Goal: Navigation & Orientation: Understand site structure

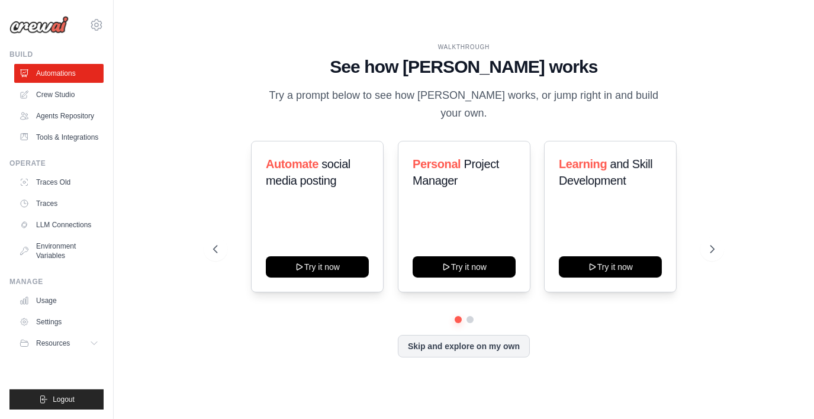
drag, startPoint x: 472, startPoint y: 342, endPoint x: 732, endPoint y: 313, distance: 261.5
click at [732, 313] on div "WALKTHROUGH See how CrewAI works Try a prompt below to see how CrewAI works, or…" at bounding box center [464, 209] width 662 height 395
click at [44, 202] on link "Traces" at bounding box center [59, 203] width 89 height 19
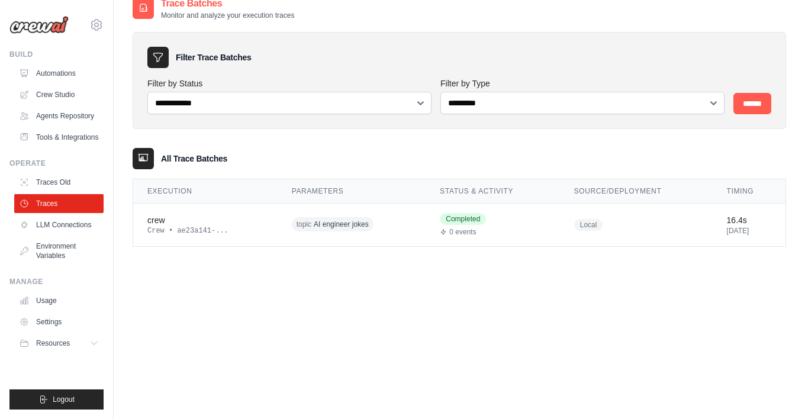
scroll to position [12, 0]
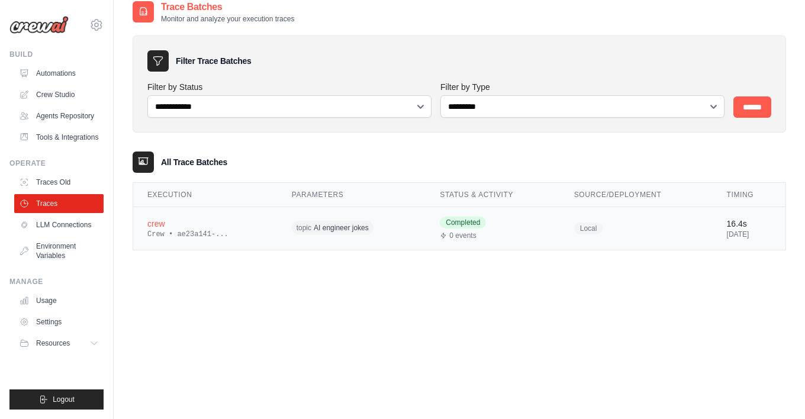
click at [733, 231] on div "12 days ago" at bounding box center [749, 234] width 44 height 9
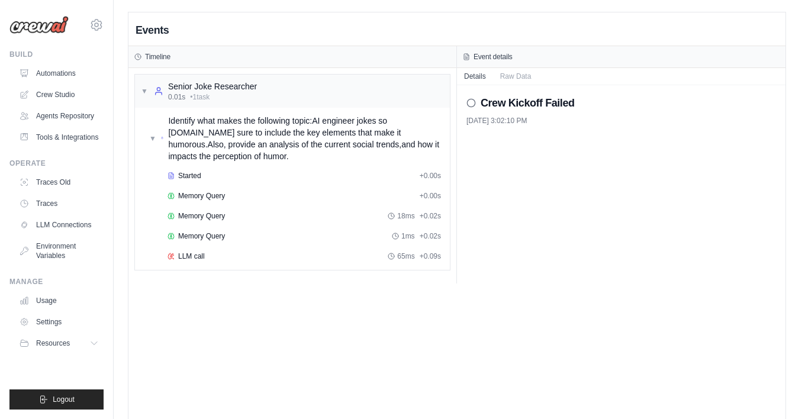
click at [473, 101] on icon at bounding box center [470, 102] width 9 height 9
click at [507, 99] on h2 "Crew Kickoff Failed" at bounding box center [528, 103] width 94 height 17
click at [169, 253] on icon at bounding box center [171, 256] width 7 height 7
click at [469, 102] on icon at bounding box center [470, 102] width 9 height 9
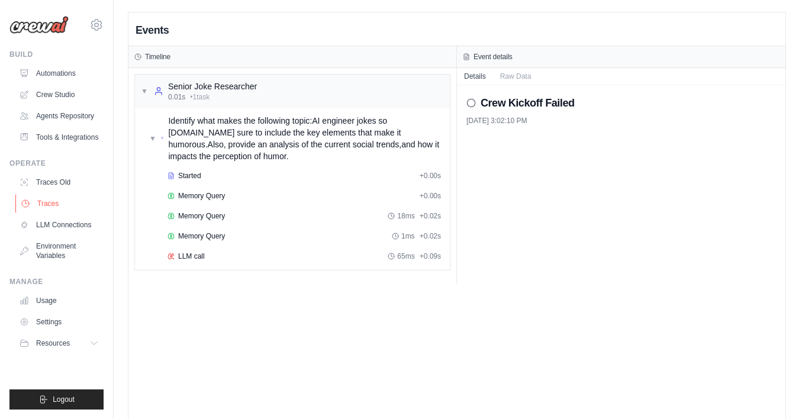
click at [51, 207] on link "Traces" at bounding box center [59, 203] width 89 height 19
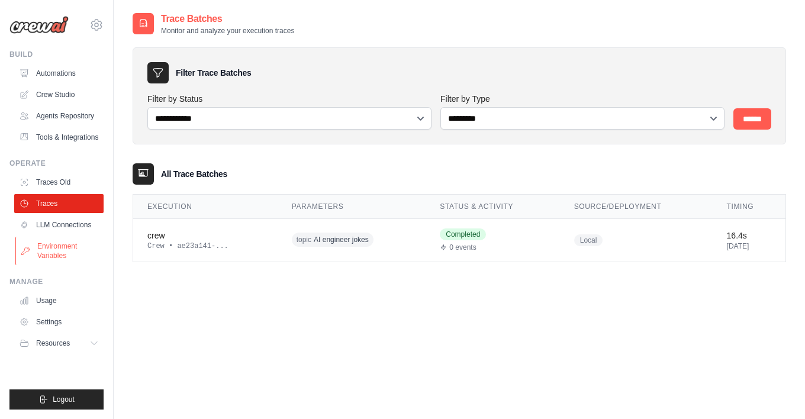
click at [59, 253] on link "Environment Variables" at bounding box center [59, 251] width 89 height 28
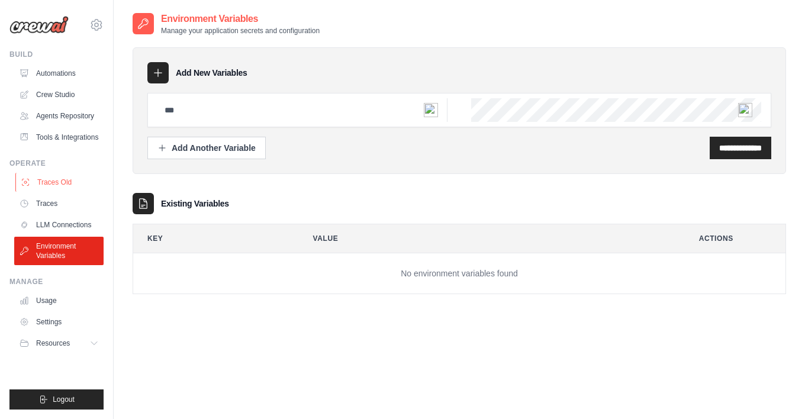
click at [52, 183] on link "Traces Old" at bounding box center [59, 182] width 89 height 19
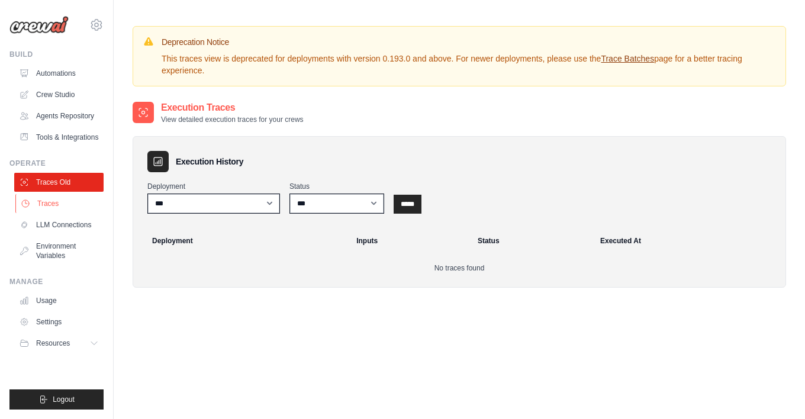
click at [50, 207] on link "Traces" at bounding box center [59, 203] width 89 height 19
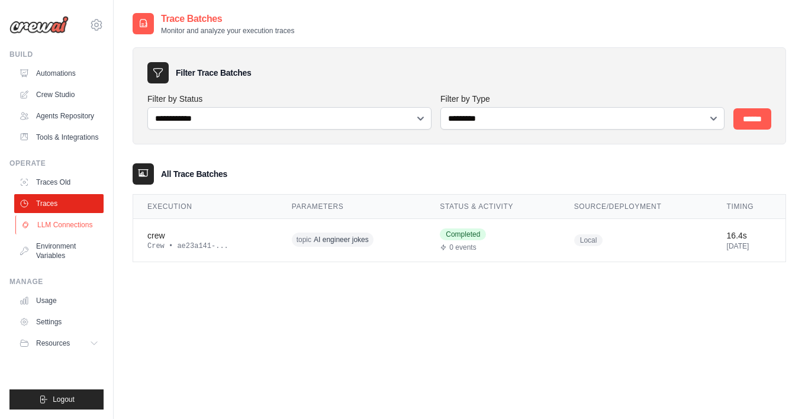
click at [58, 224] on link "LLM Connections" at bounding box center [59, 224] width 89 height 19
